Goal: Check status: Check status

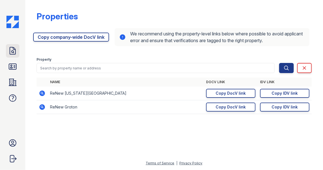
click at [13, 53] on icon at bounding box center [13, 50] width 6 height 7
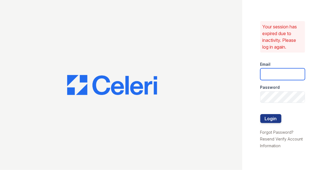
type input "michele.andrews@trinity-pm.com"
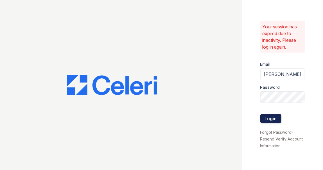
click at [271, 120] on button "Login" at bounding box center [271, 118] width 21 height 9
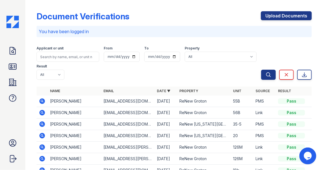
click at [41, 112] on icon at bounding box center [41, 112] width 1 height 1
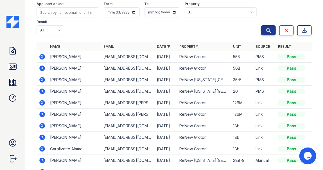
scroll to position [28, 0]
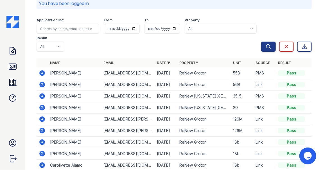
click at [42, 72] on icon at bounding box center [42, 73] width 7 height 7
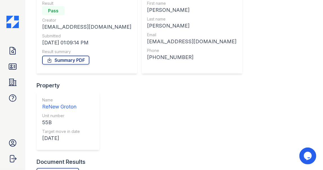
scroll to position [94, 0]
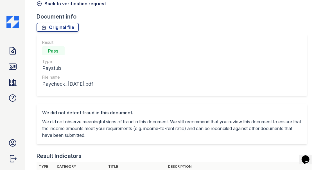
scroll to position [28, 0]
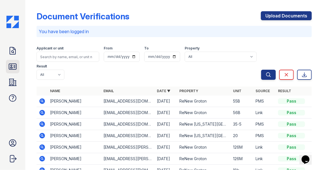
click at [15, 67] on icon at bounding box center [12, 67] width 7 height 6
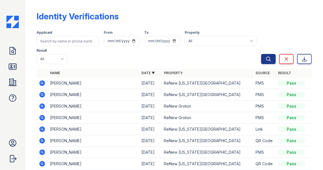
click at [42, 81] on icon at bounding box center [42, 83] width 6 height 6
click at [41, 95] on icon at bounding box center [42, 94] width 7 height 7
